Goal: Information Seeking & Learning: Learn about a topic

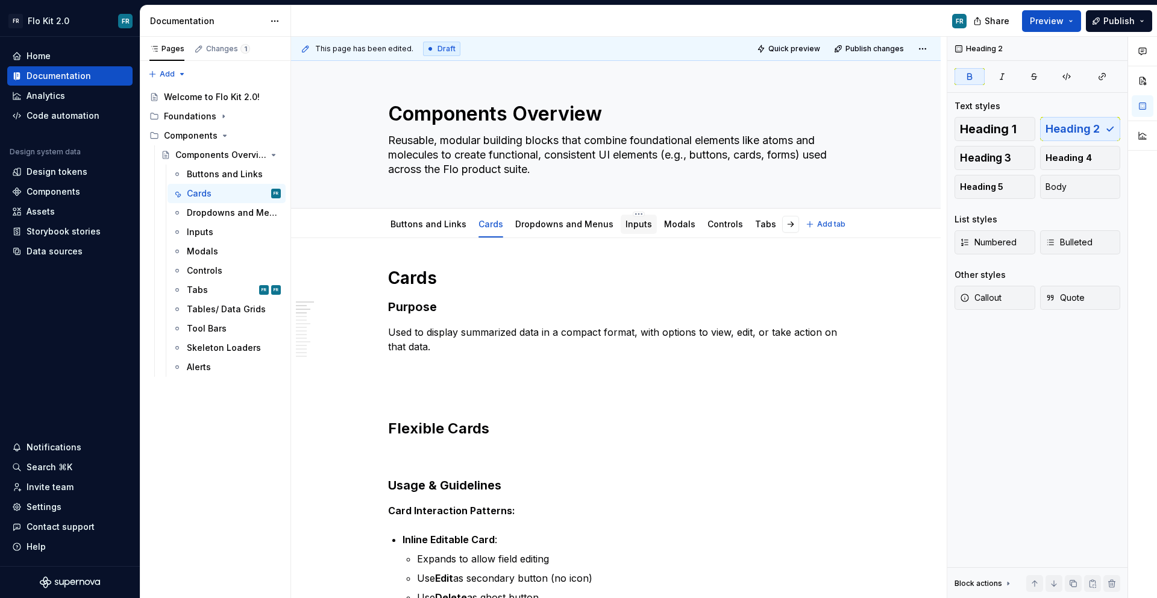
click at [626, 230] on div "Inputs" at bounding box center [639, 224] width 27 height 14
click at [626, 230] on div "Inputs" at bounding box center [639, 224] width 27 height 12
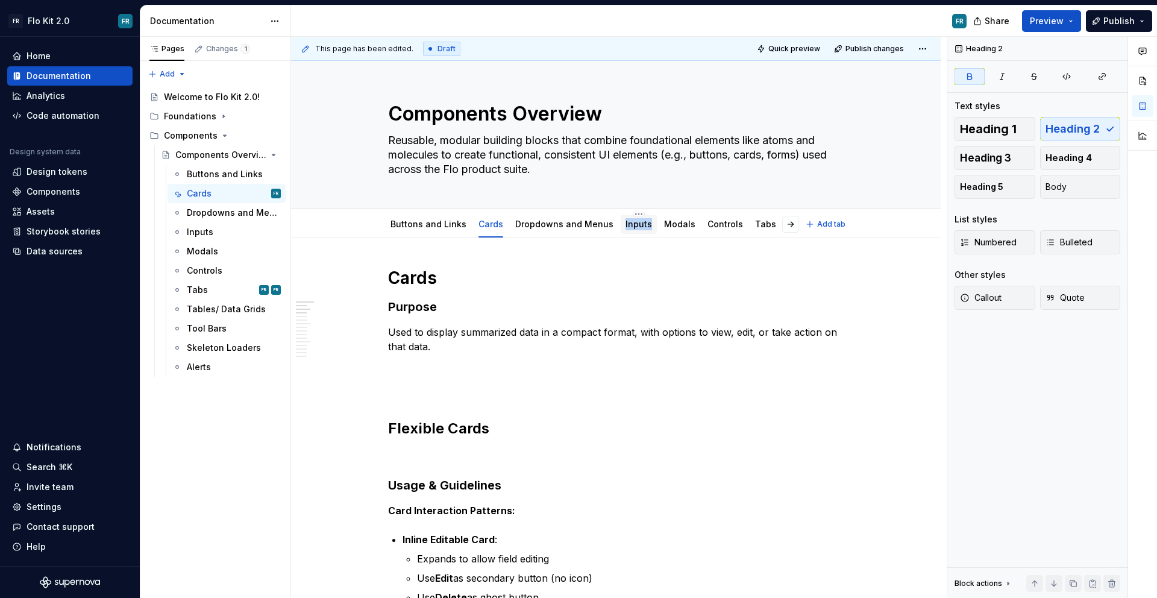
click at [626, 230] on div "Inputs" at bounding box center [639, 224] width 27 height 12
click at [644, 242] on div "This page has been edited. Draft Quick preview Publish changes Components Overv…" at bounding box center [619, 318] width 656 height 562
click at [629, 223] on link "Inputs" at bounding box center [639, 224] width 27 height 10
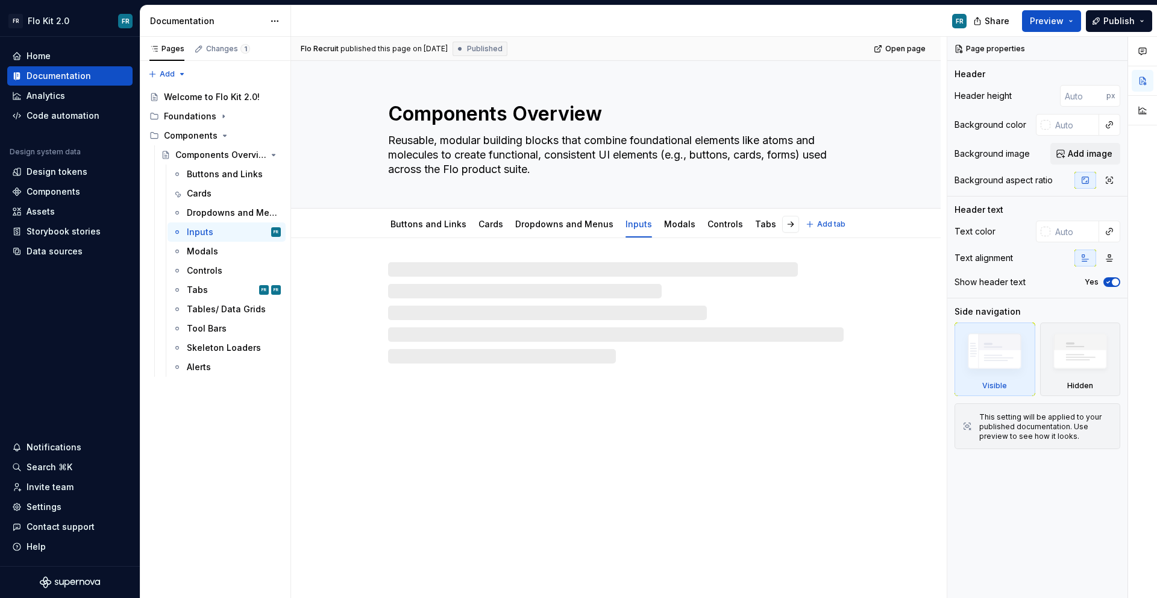
click at [629, 223] on link "Inputs" at bounding box center [639, 224] width 27 height 10
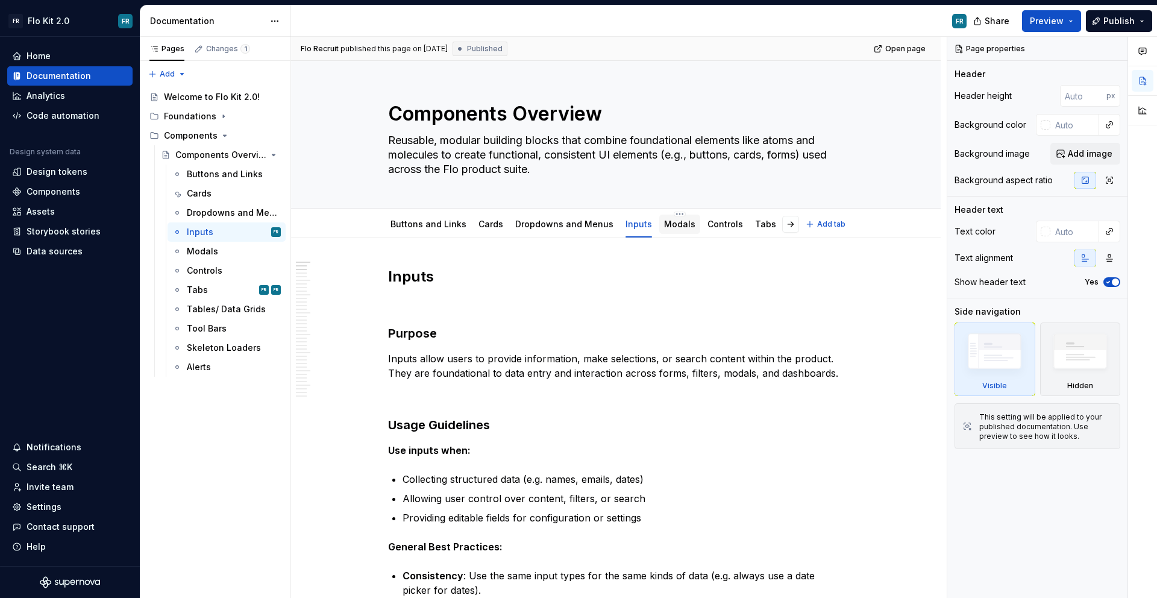
click at [664, 227] on link "Modals" at bounding box center [679, 224] width 31 height 10
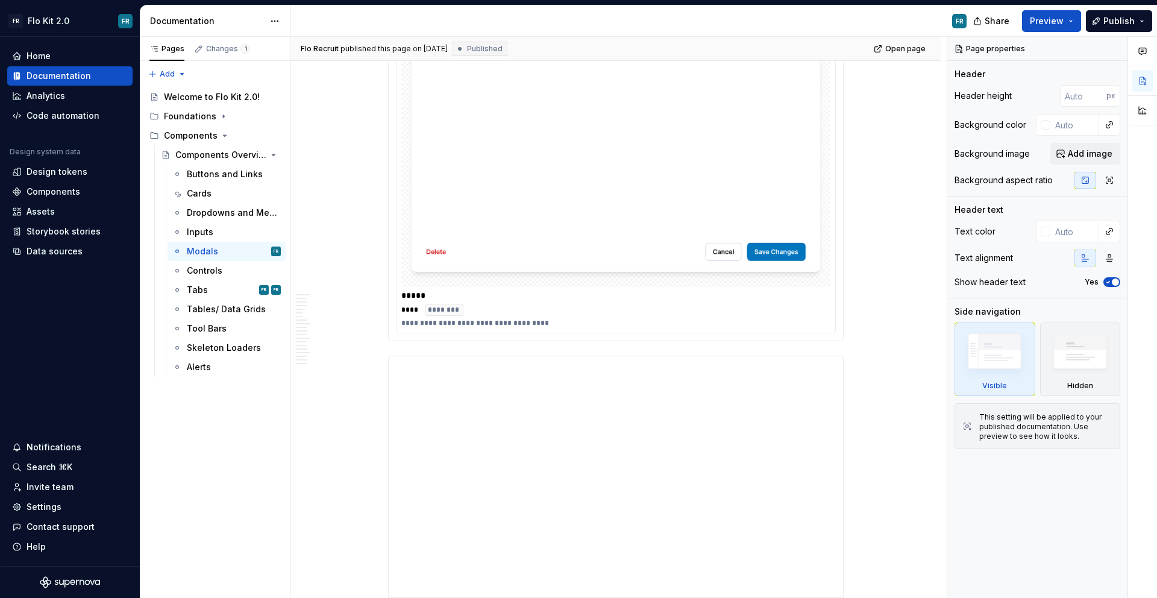
scroll to position [3409, 0]
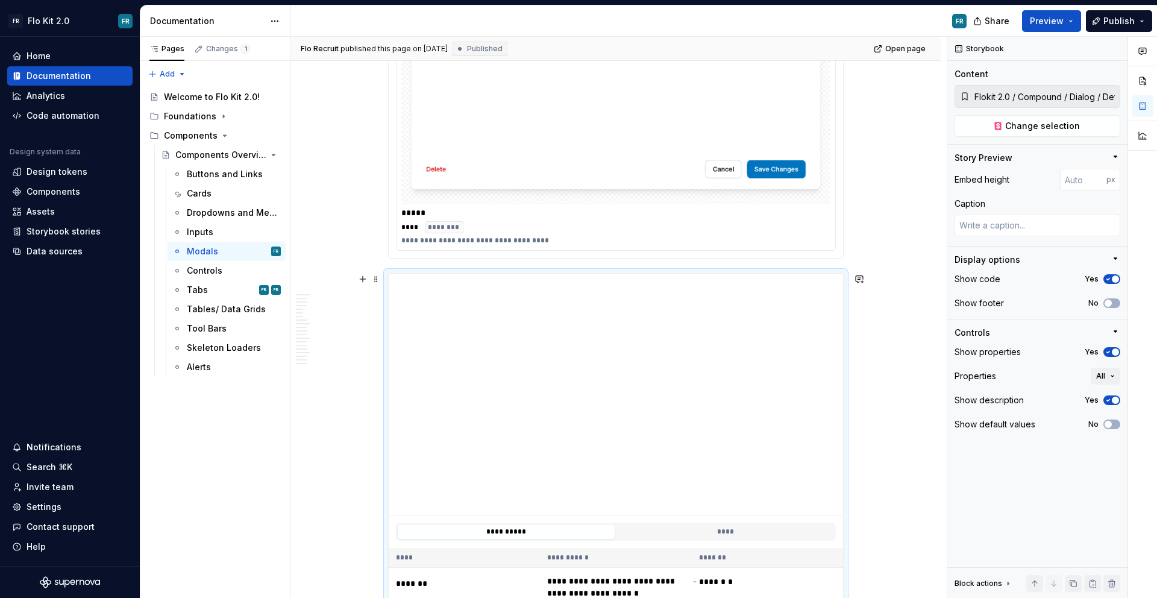
click at [885, 283] on div "Flo Recruit published this page on [DATE] Published Open page Components Overvi…" at bounding box center [619, 318] width 656 height 562
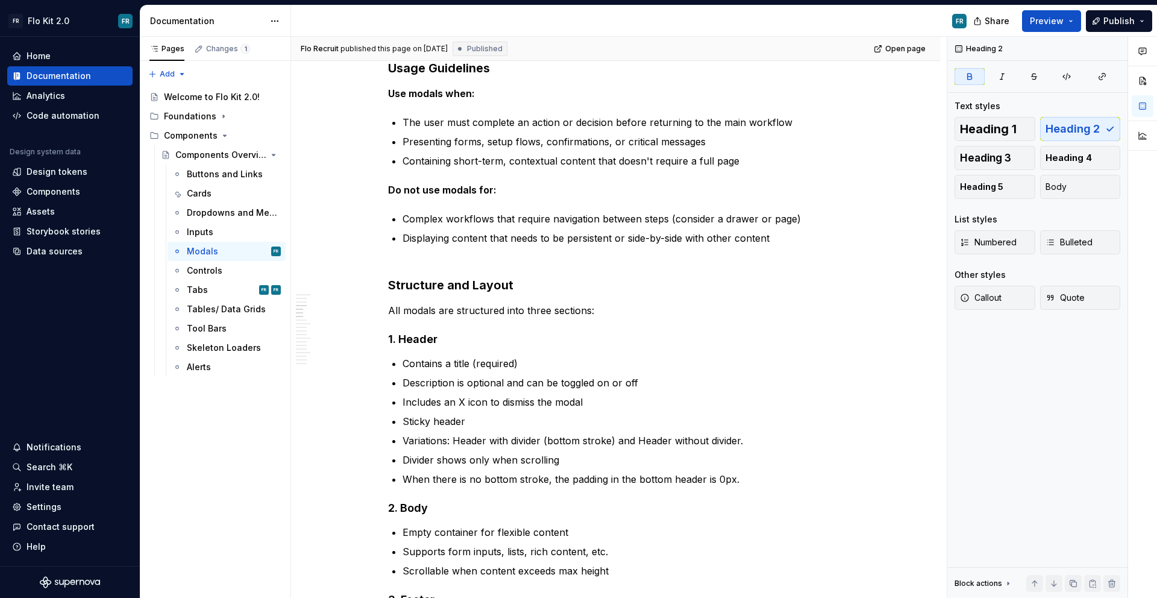
scroll to position [0, 0]
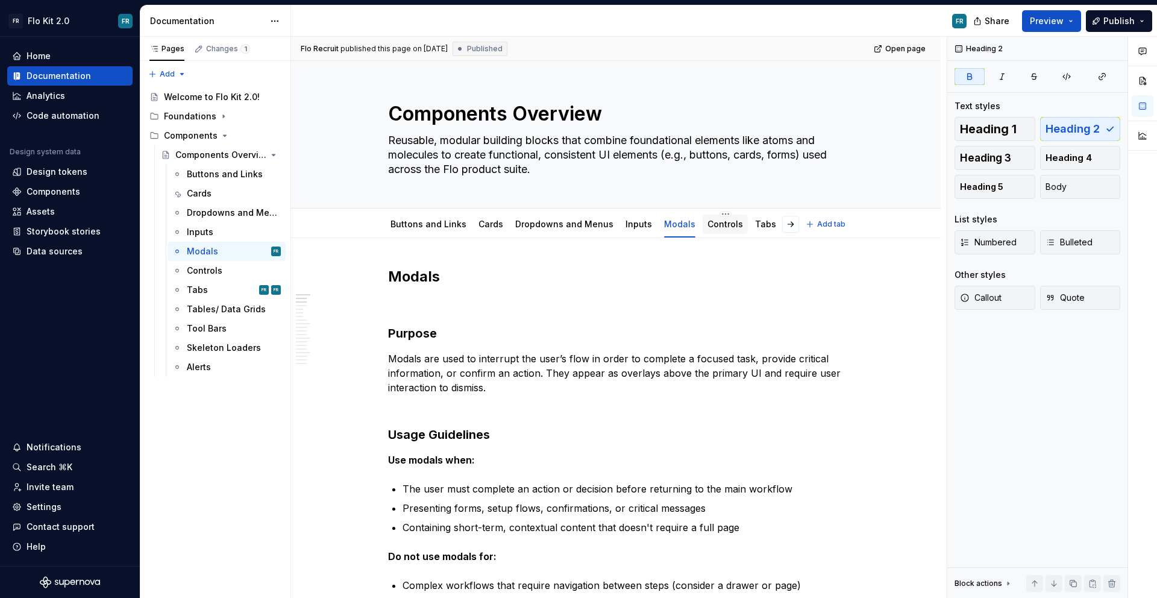
click at [715, 230] on div "Controls" at bounding box center [726, 224] width 36 height 14
click at [720, 224] on link "Controls" at bounding box center [726, 224] width 36 height 10
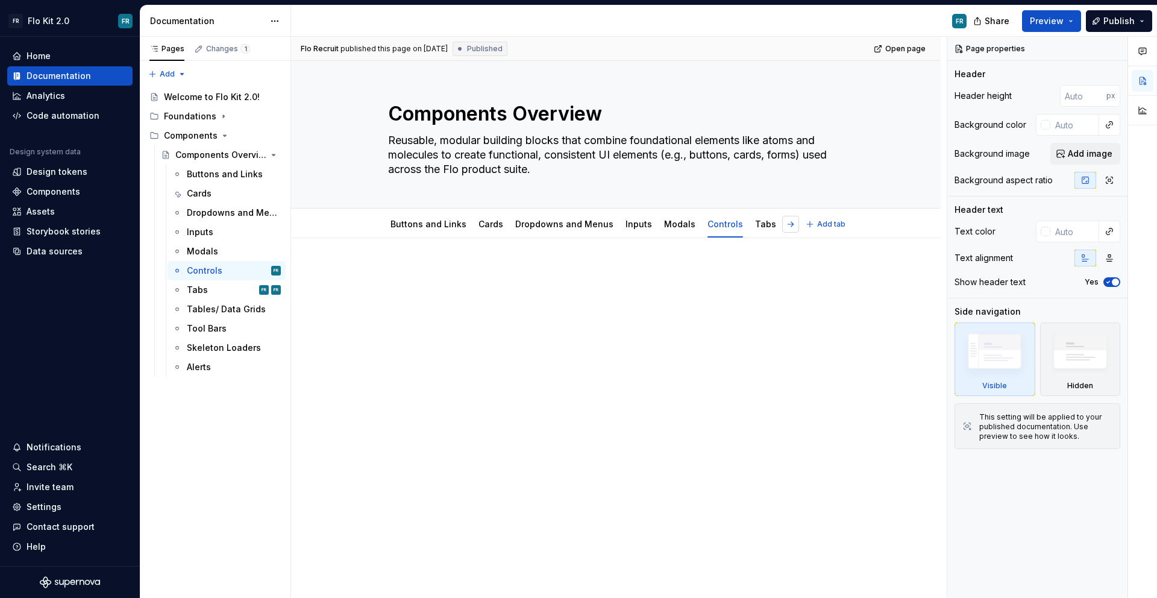
click at [792, 225] on button "button" at bounding box center [790, 224] width 17 height 17
click at [792, 227] on button "button" at bounding box center [790, 224] width 17 height 17
click at [392, 227] on button "button" at bounding box center [390, 224] width 17 height 17
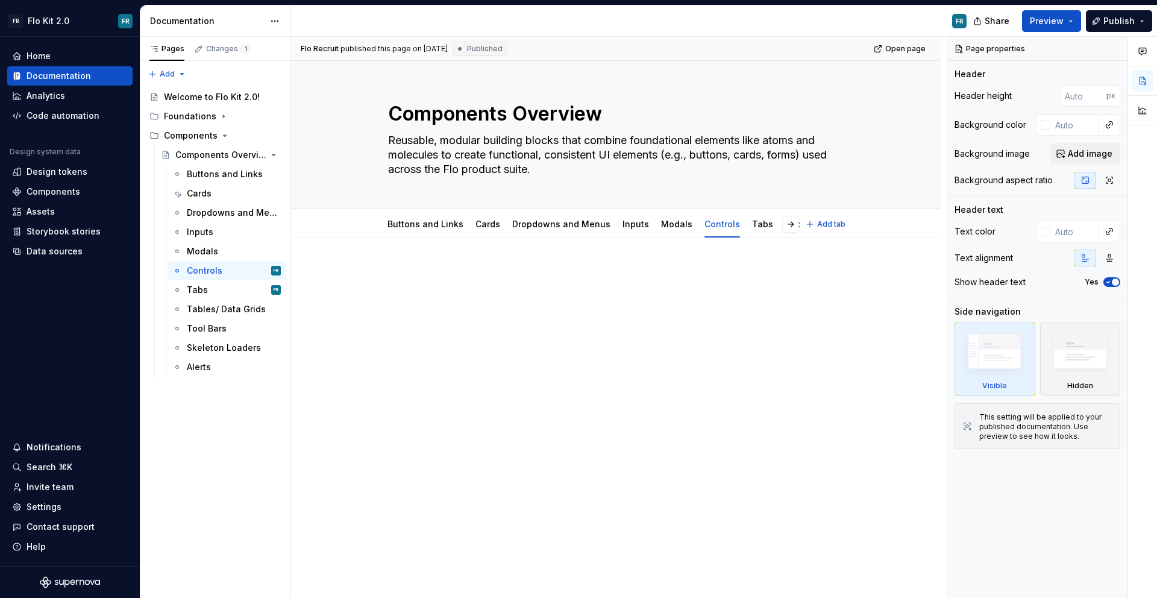
scroll to position [0, 0]
click at [391, 228] on link "Buttons and Links" at bounding box center [429, 224] width 76 height 10
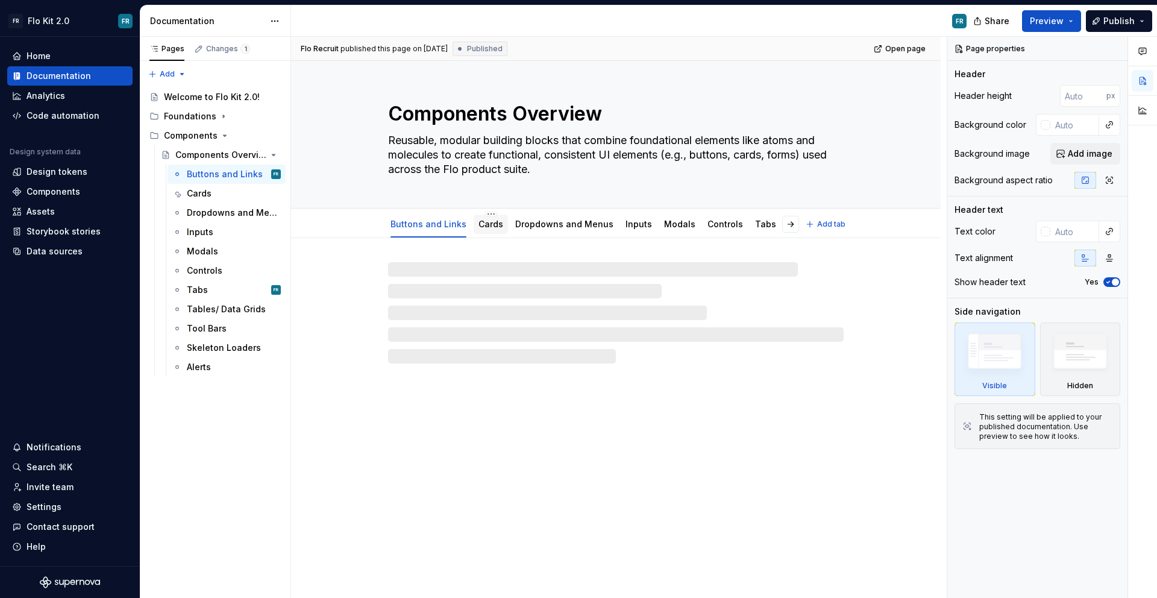
click at [497, 230] on div "Cards" at bounding box center [491, 224] width 25 height 14
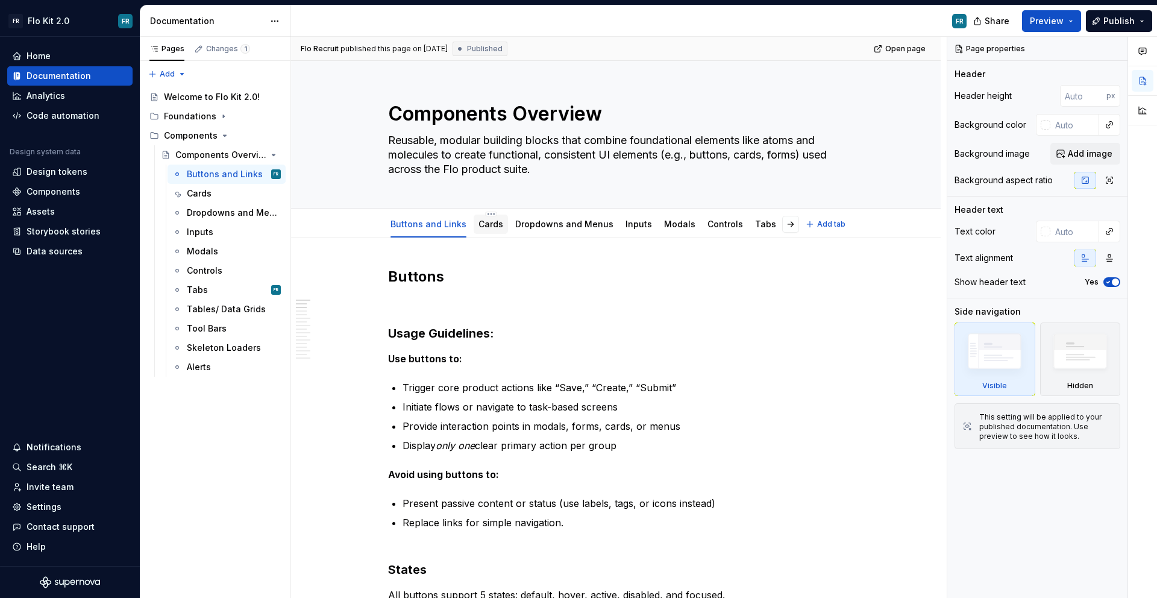
click at [489, 219] on link "Cards" at bounding box center [491, 224] width 25 height 10
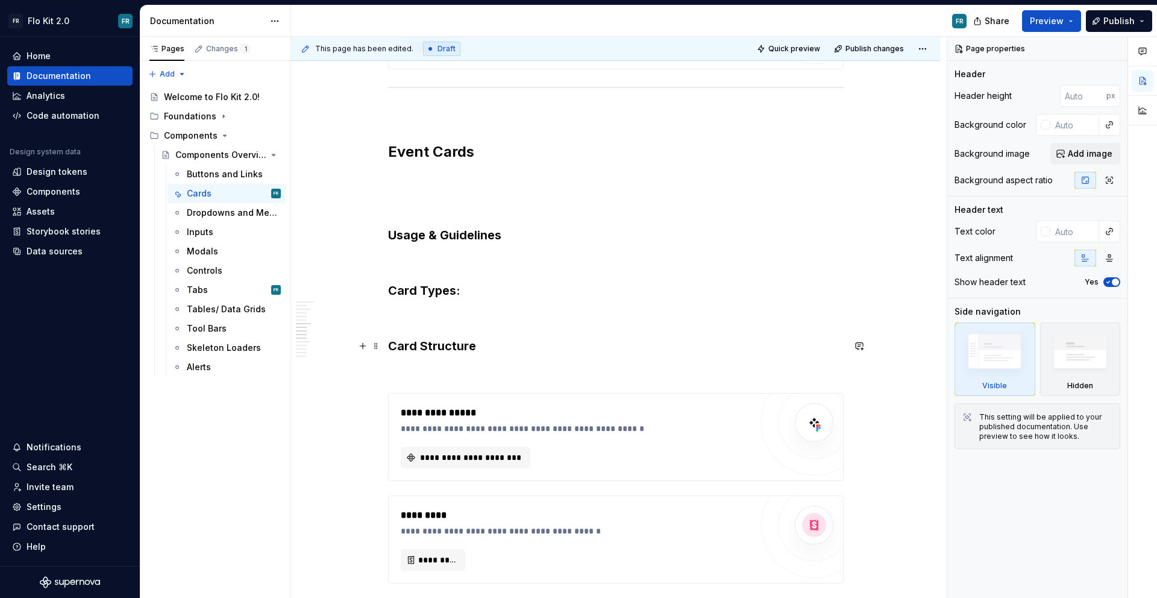
scroll to position [2068, 0]
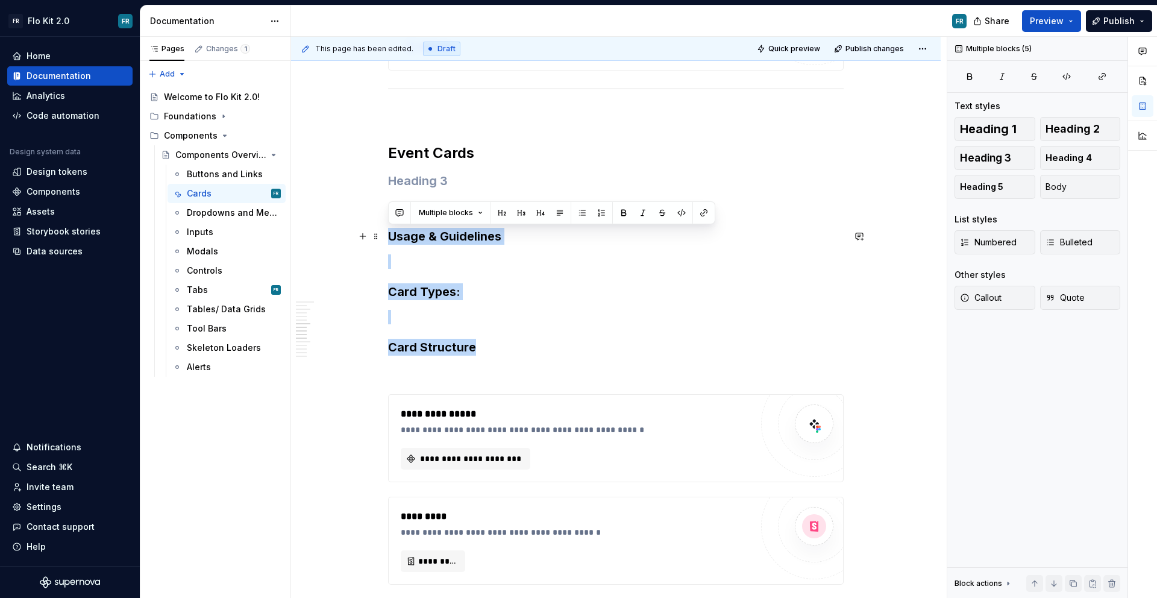
drag, startPoint x: 500, startPoint y: 353, endPoint x: 388, endPoint y: 236, distance: 162.0
copy div "Usage & Guidelines Card Types: Card Structure"
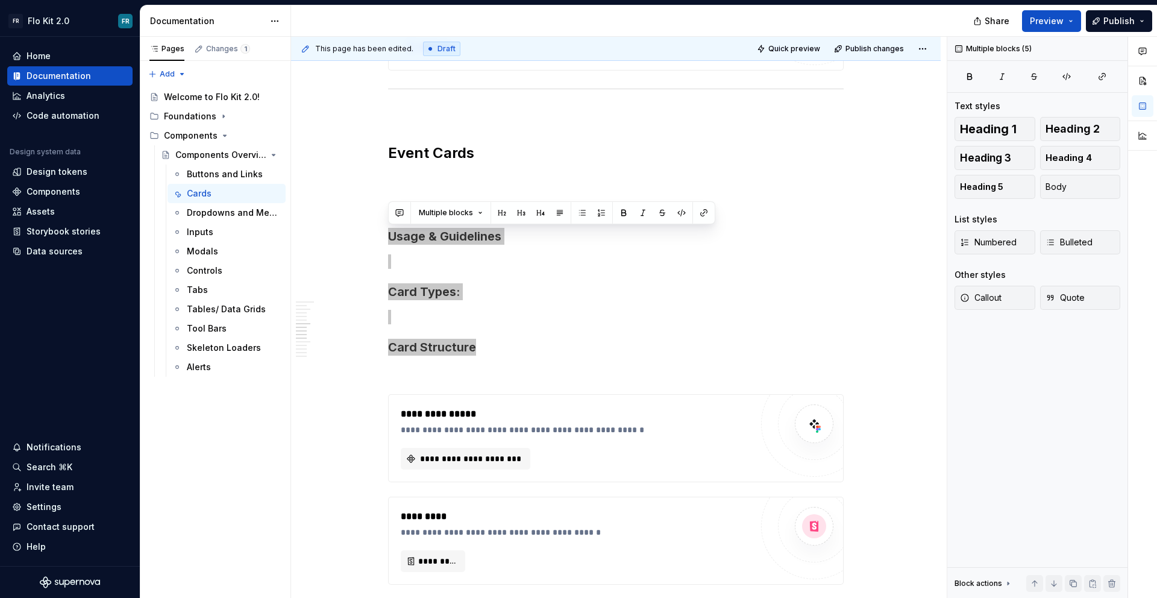
type textarea "*"
